Goal: Task Accomplishment & Management: Manage account settings

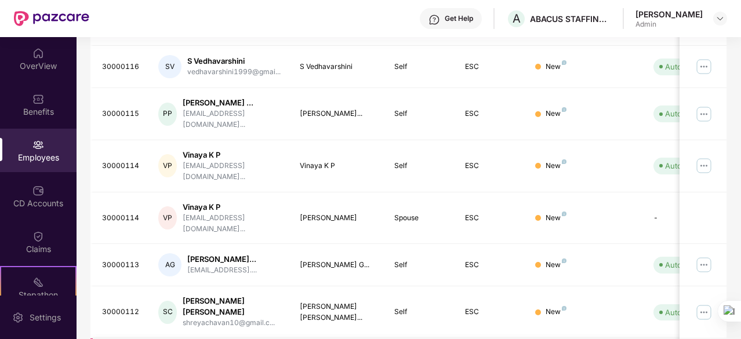
scroll to position [400, 0]
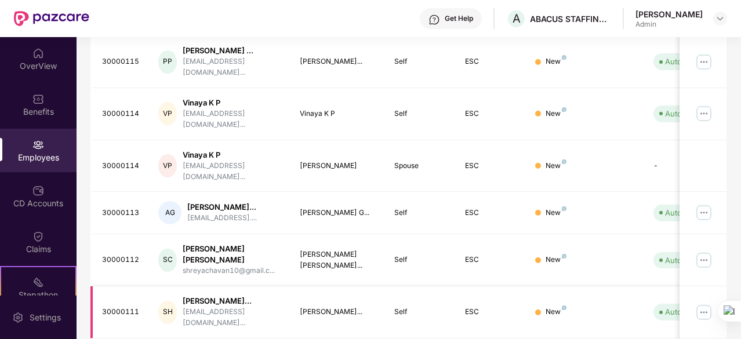
click at [711, 303] on img at bounding box center [704, 312] width 19 height 19
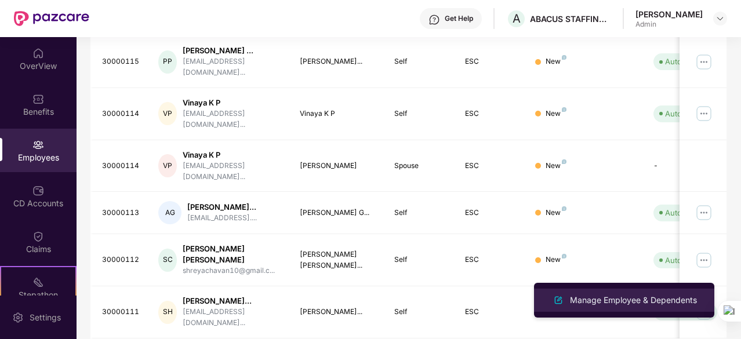
click at [605, 299] on div "Manage Employee & Dependents" at bounding box center [634, 300] width 132 height 13
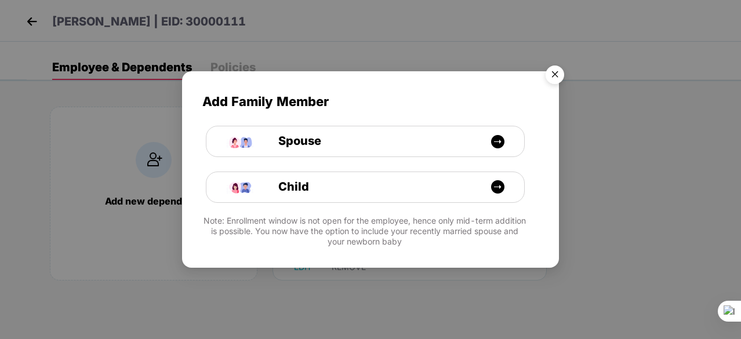
click at [549, 71] on img "Close" at bounding box center [555, 76] width 32 height 32
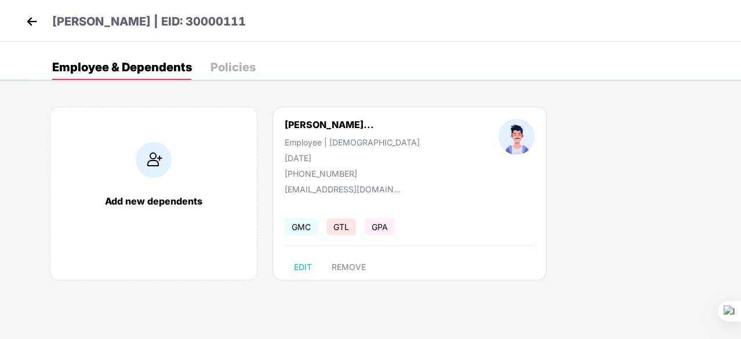
click at [33, 17] on img at bounding box center [31, 21] width 17 height 17
